Goal: Navigation & Orientation: Find specific page/section

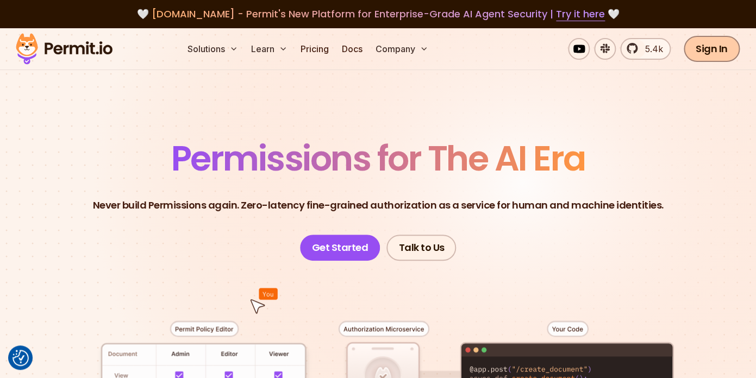
click at [704, 52] on link "Sign In" at bounding box center [712, 49] width 56 height 26
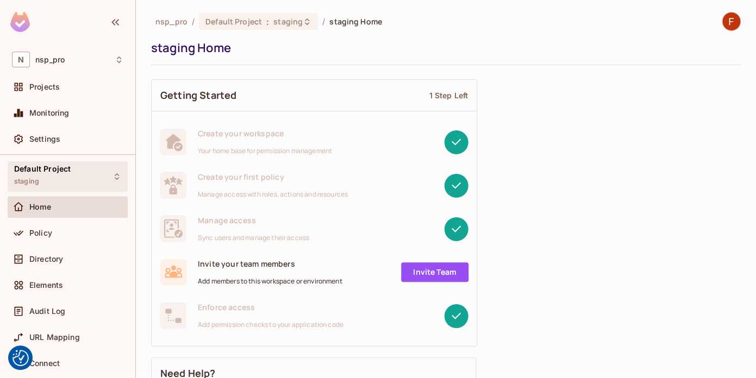
click at [97, 176] on div "Default Project staging" at bounding box center [68, 176] width 120 height 30
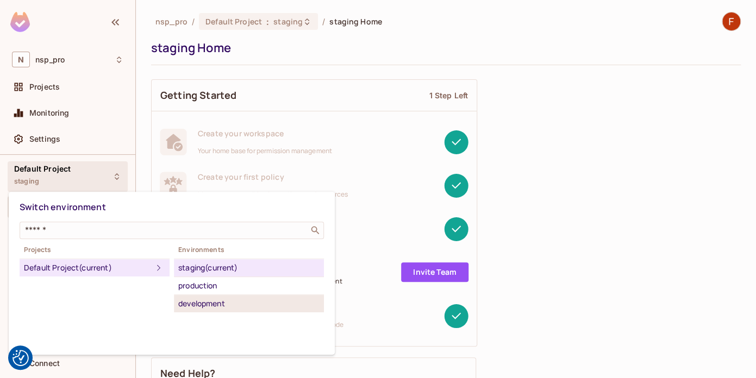
click at [221, 304] on div "development" at bounding box center [248, 303] width 141 height 13
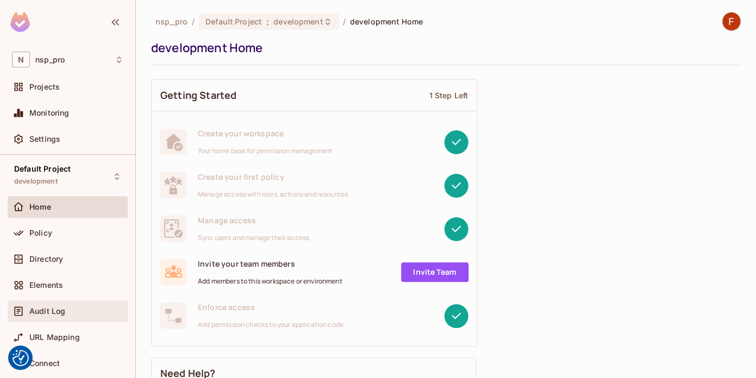
click at [48, 317] on div "Audit Log" at bounding box center [67, 311] width 111 height 13
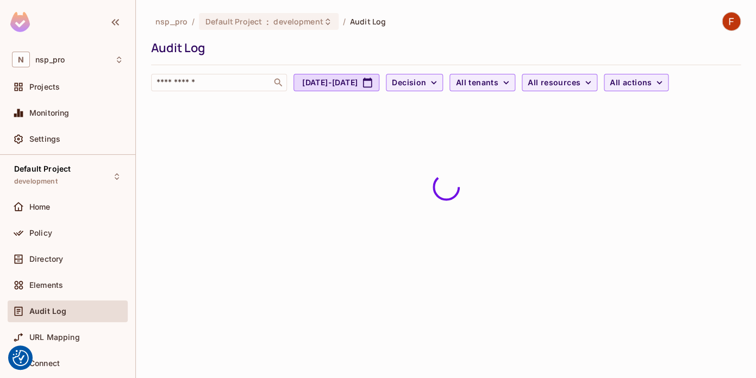
scroll to position [68, 0]
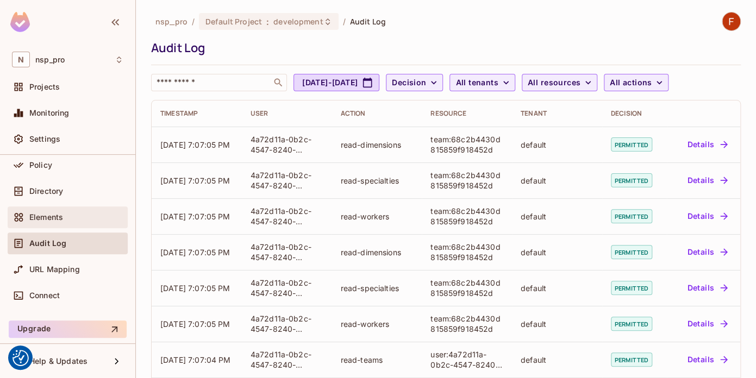
click at [56, 216] on span "Elements" at bounding box center [46, 217] width 34 height 9
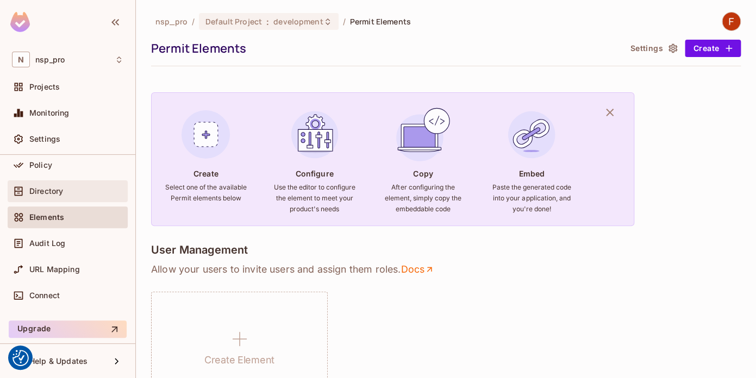
click at [56, 185] on div "Directory" at bounding box center [67, 191] width 111 height 13
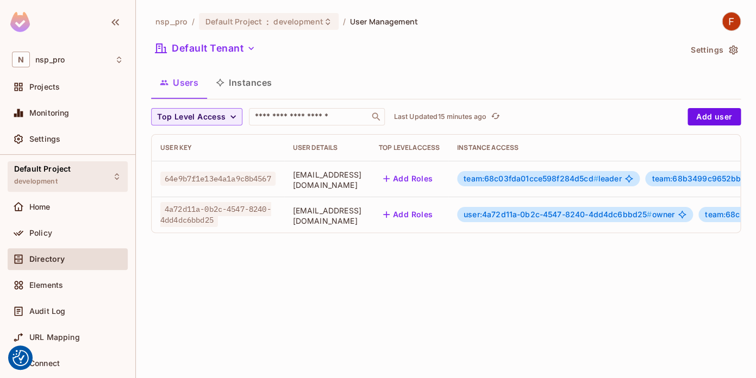
click at [60, 174] on div "Default Project development" at bounding box center [42, 176] width 57 height 23
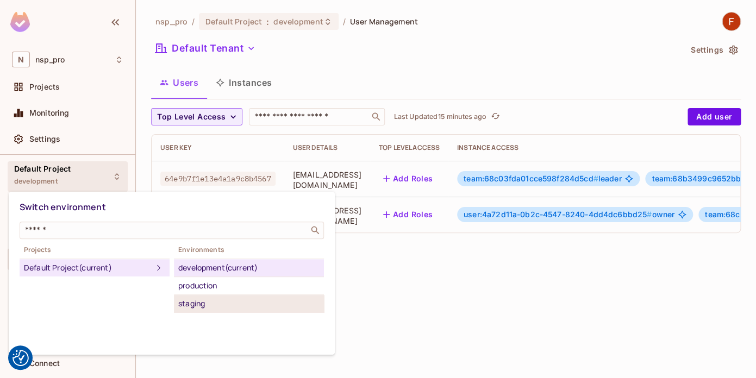
click at [196, 304] on div "staging" at bounding box center [248, 303] width 141 height 13
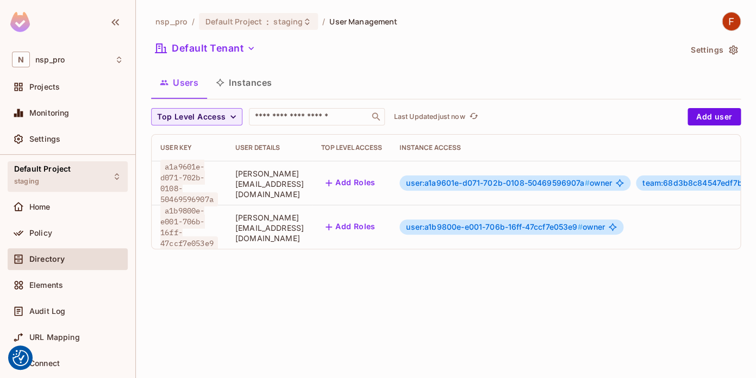
click at [60, 177] on div "Default Project staging" at bounding box center [42, 176] width 57 height 23
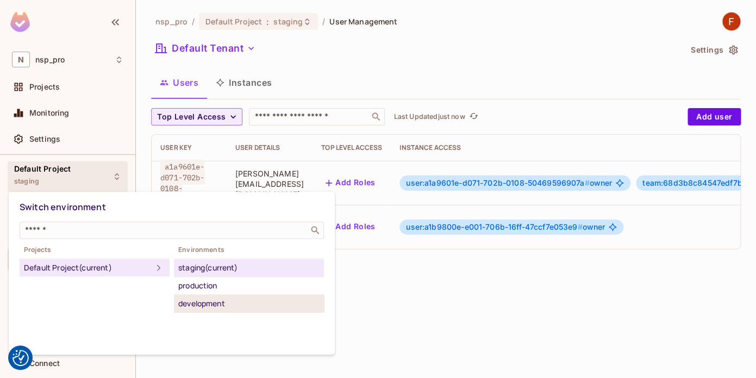
click at [189, 302] on div "development" at bounding box center [248, 303] width 141 height 13
